Goal: Task Accomplishment & Management: Use online tool/utility

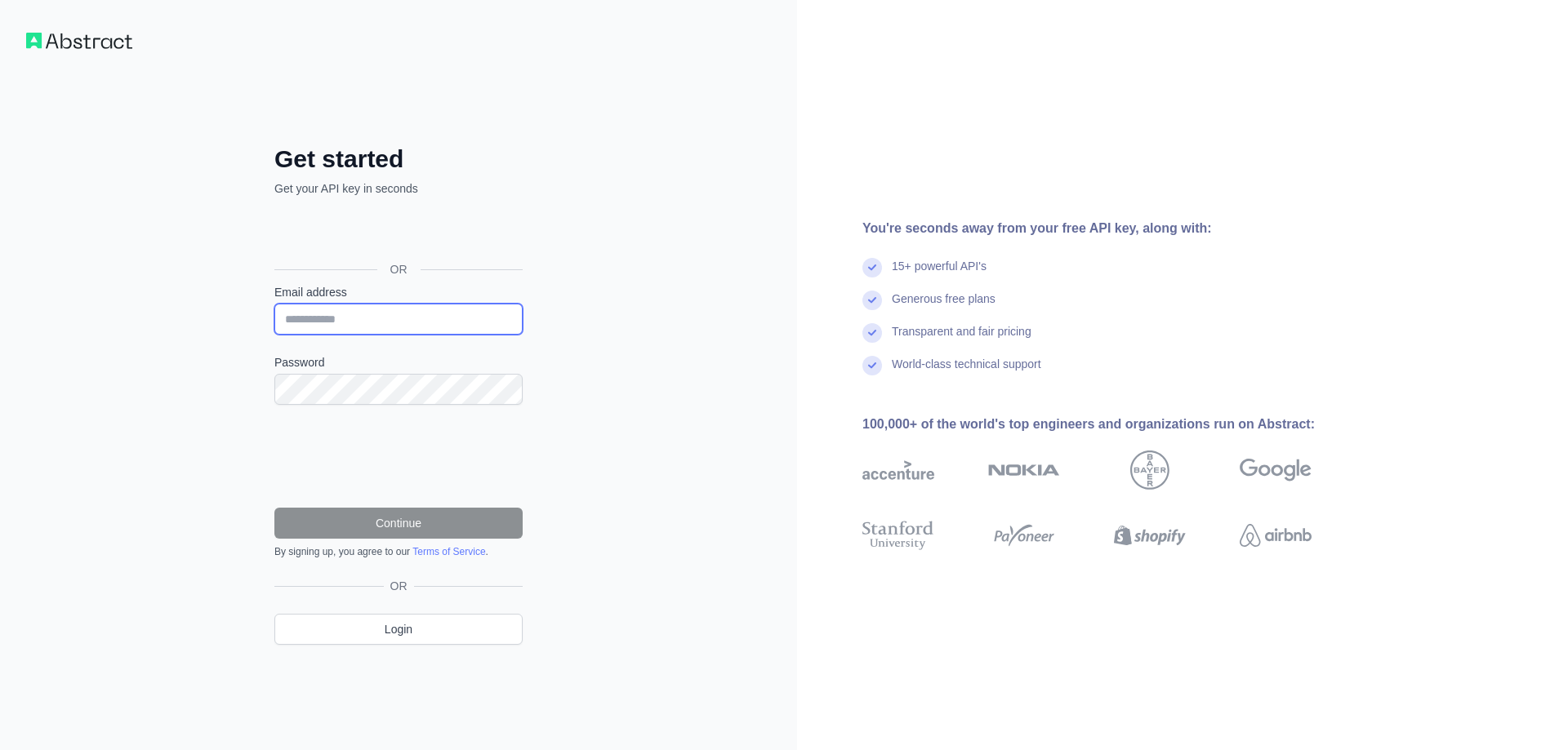
click at [461, 318] on input "Email address" at bounding box center [398, 319] width 248 height 31
type input "**********"
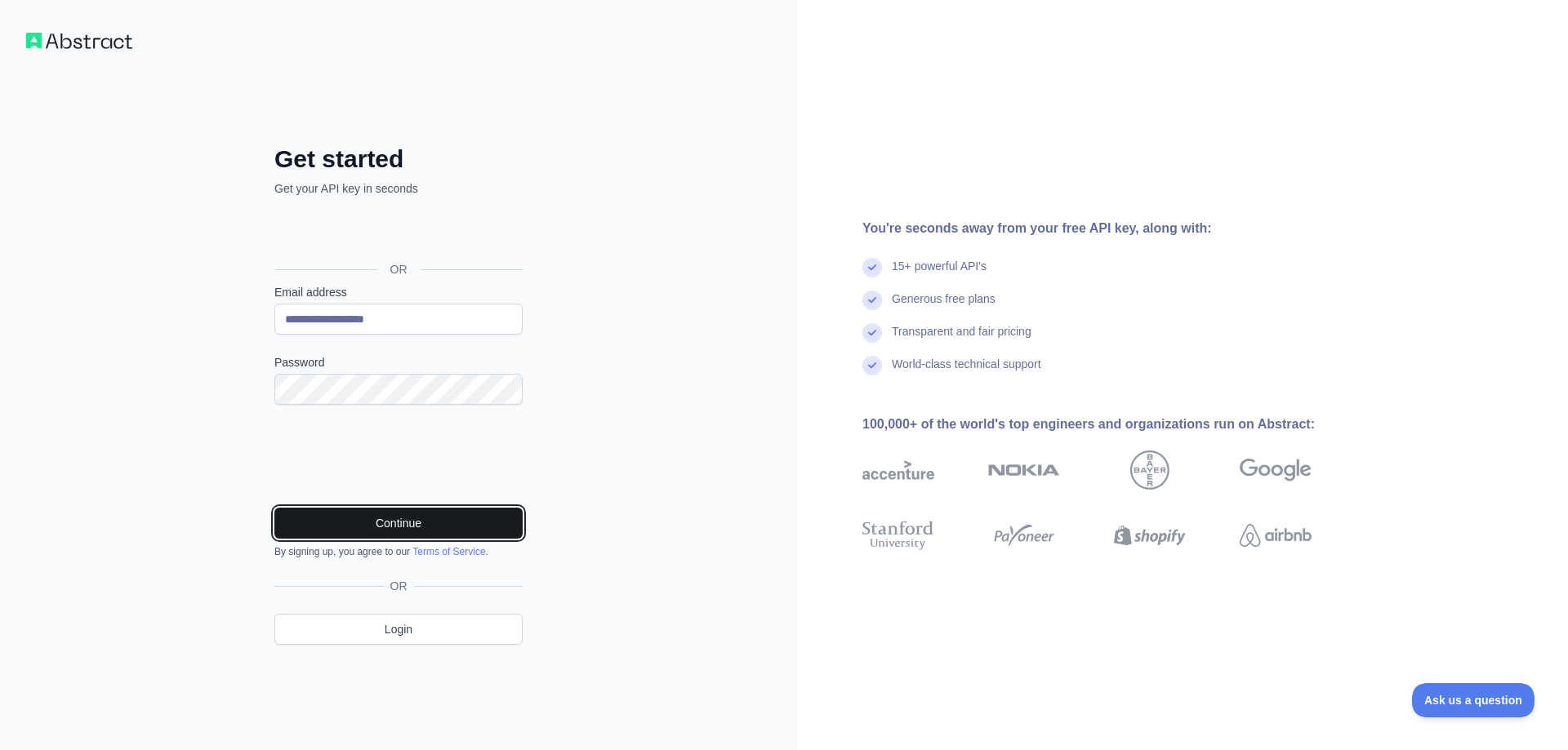
click at [381, 519] on button "Continue" at bounding box center [398, 523] width 248 height 31
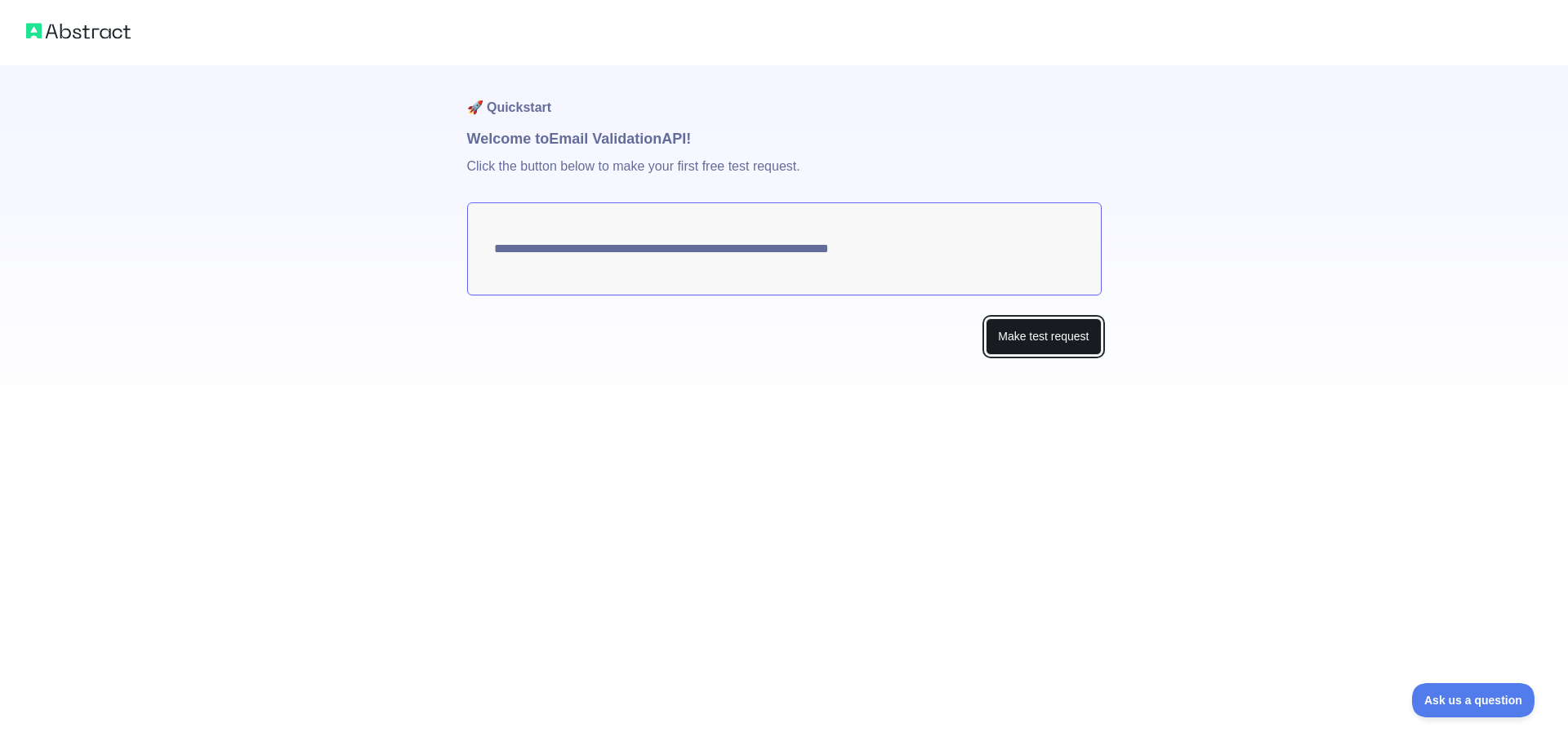
click at [1021, 333] on button "Make test request" at bounding box center [1043, 336] width 115 height 36
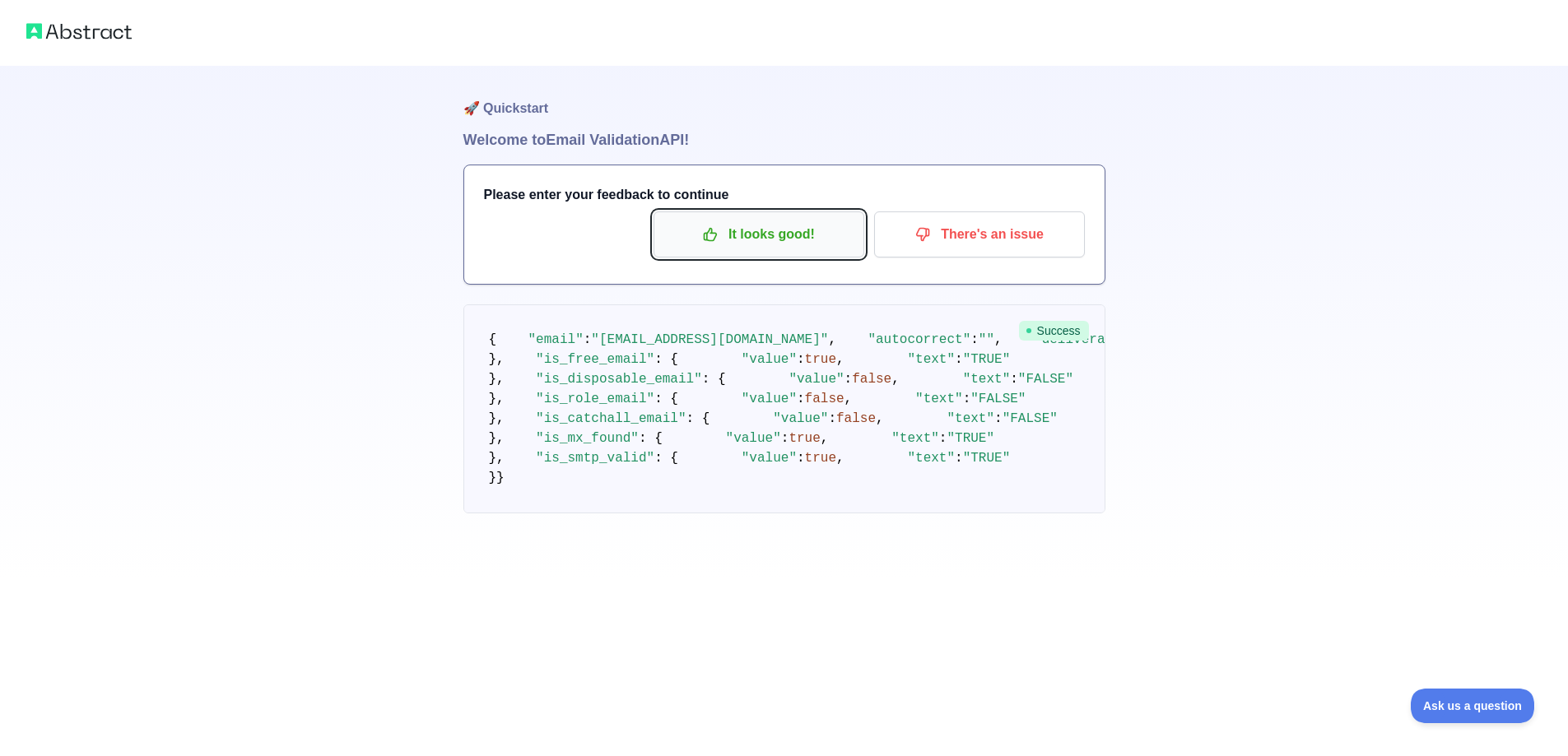
click at [754, 230] on p "It looks good!" at bounding box center [758, 234] width 186 height 28
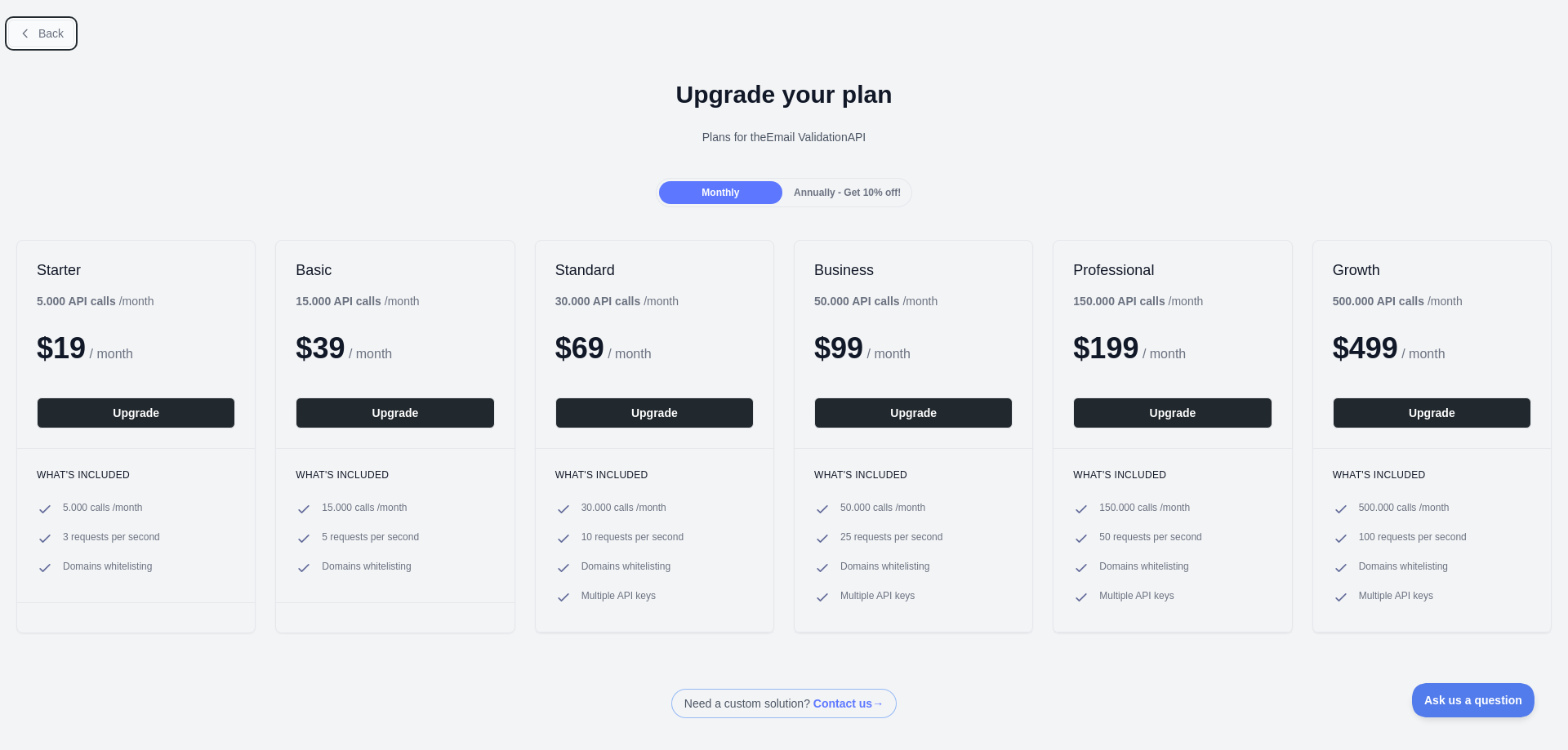
click at [50, 38] on span "Back" at bounding box center [51, 33] width 25 height 13
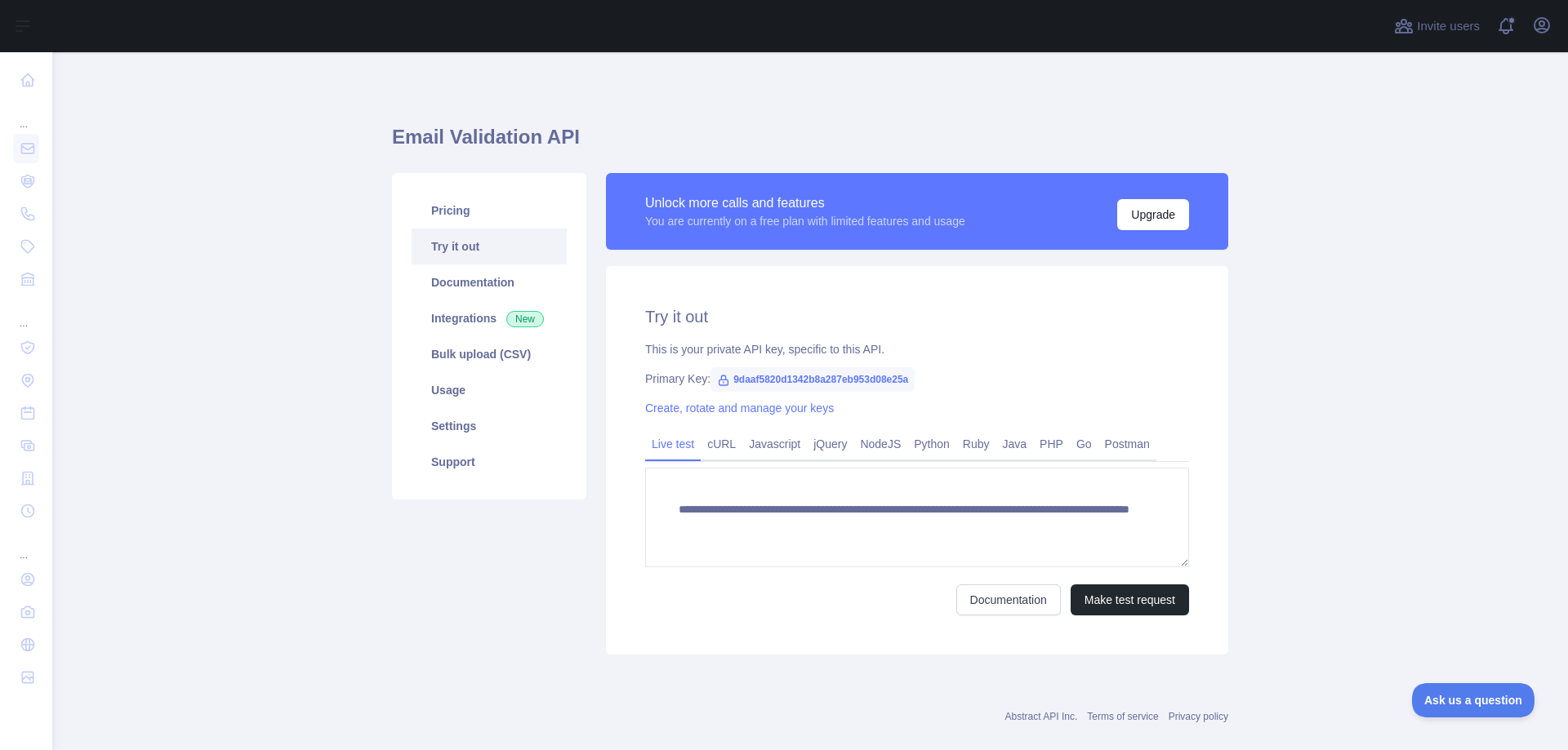
click at [920, 137] on h1 "Email Validation API" at bounding box center [811, 144] width 837 height 39
click at [790, 378] on span "9daaf5820d1342b8a287eb953d08e25a" at bounding box center [812, 380] width 204 height 25
click at [774, 383] on span "9daaf5820d1342b8a287eb953d08e25a" at bounding box center [812, 380] width 204 height 25
click at [717, 383] on icon at bounding box center [723, 380] width 13 height 13
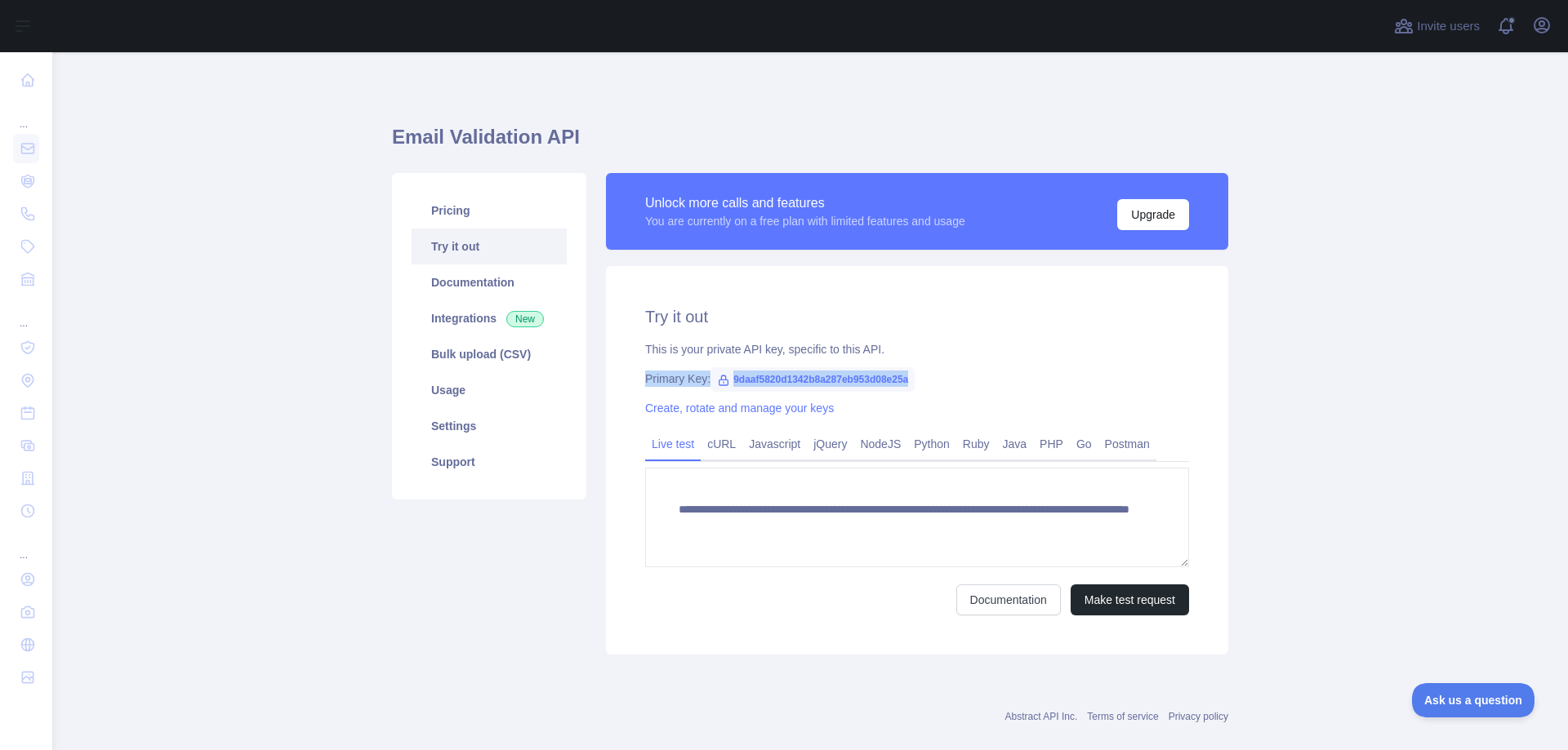
drag, startPoint x: 641, startPoint y: 381, endPoint x: 974, endPoint y: 380, distance: 333.0
click at [974, 380] on div "Primary Key: 9daaf5820d1342b8a287eb953d08e25a" at bounding box center [917, 379] width 544 height 16
click at [787, 380] on span "9daaf5820d1342b8a287eb953d08e25a" at bounding box center [812, 380] width 204 height 25
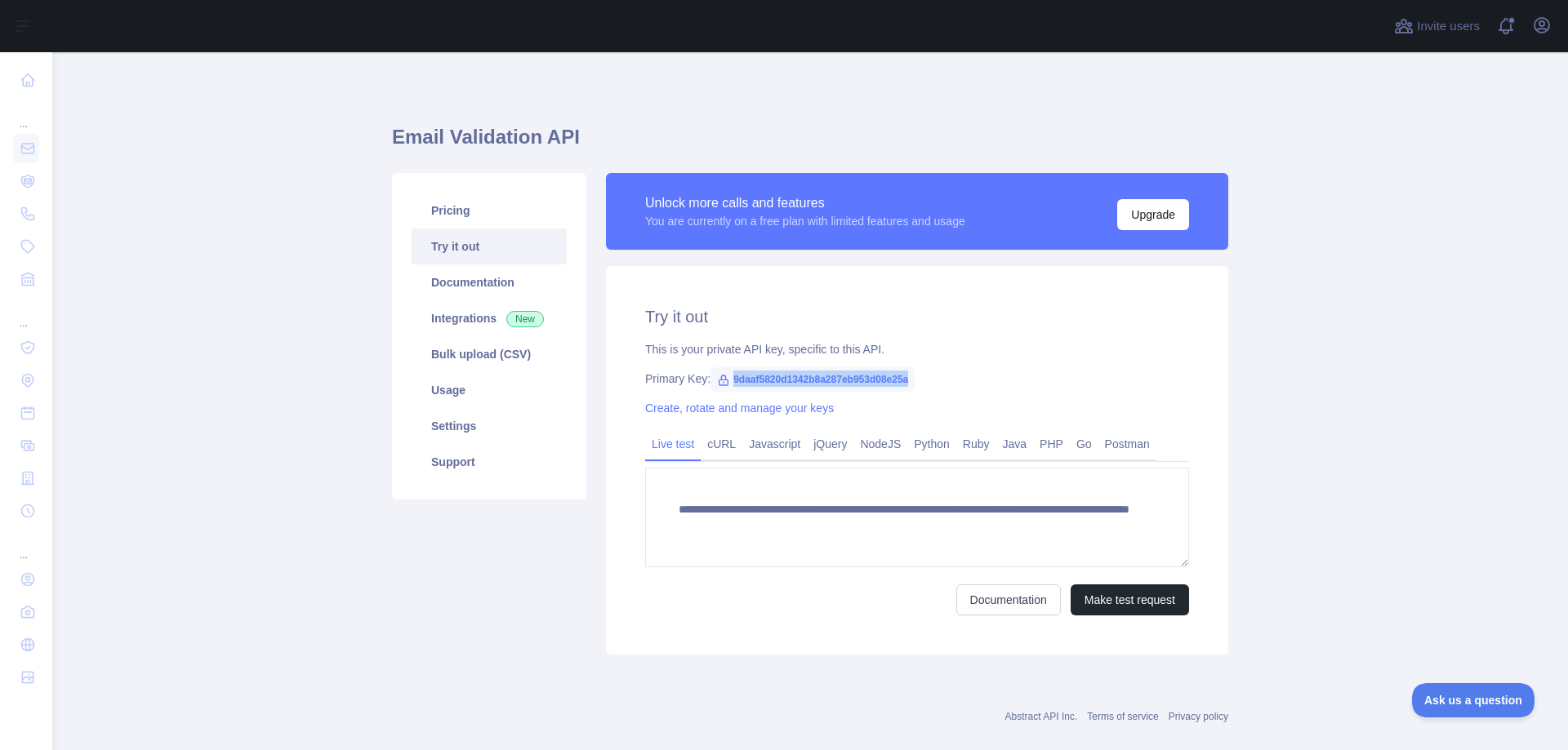
copy span "9daaf5820d1342b8a287eb953d08e25a"
click at [943, 383] on div "Primary Key: 9daaf5820d1342b8a287eb953d08e25a" at bounding box center [917, 379] width 544 height 16
click at [485, 403] on link "Usage" at bounding box center [489, 391] width 155 height 36
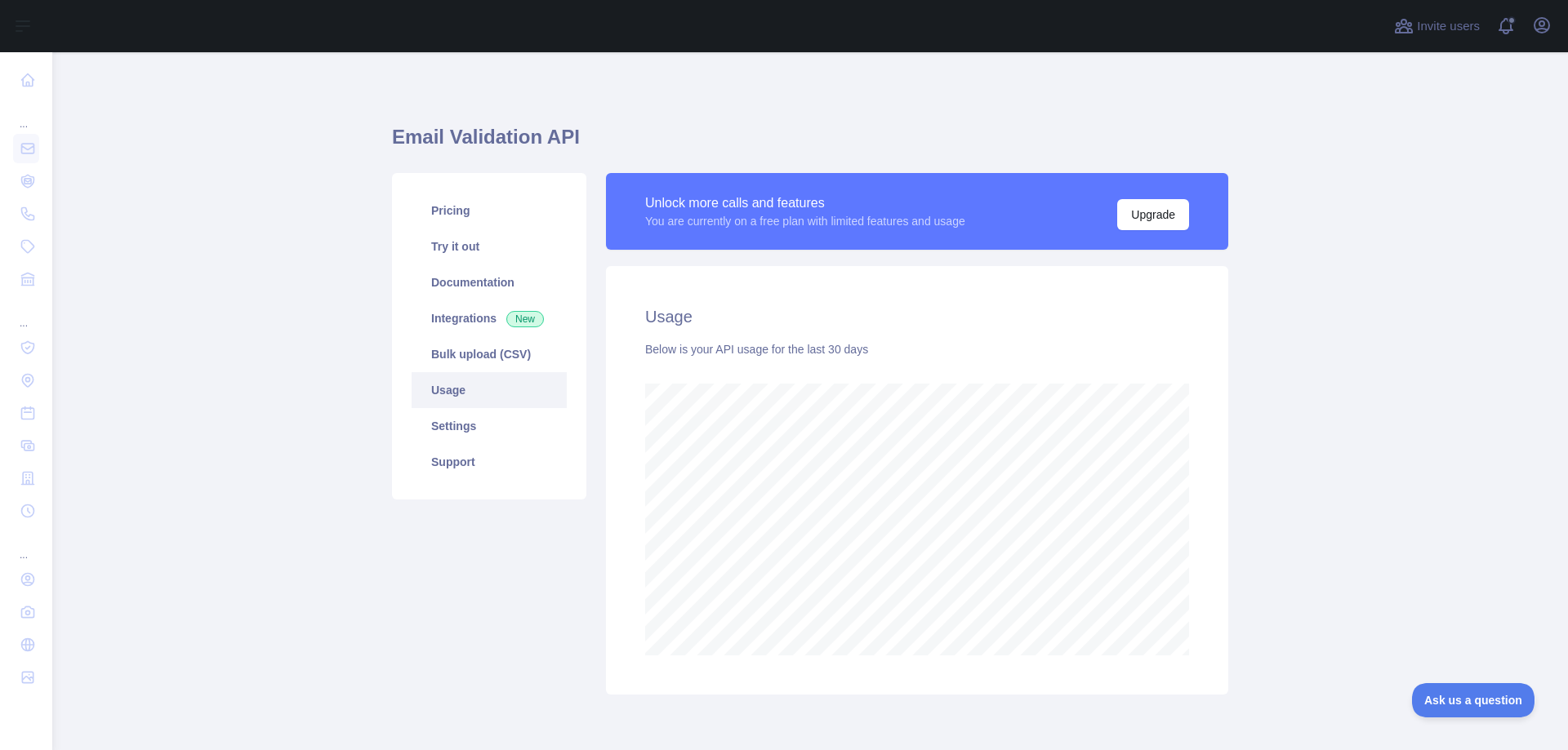
scroll to position [698, 1504]
